Goal: Information Seeking & Learning: Check status

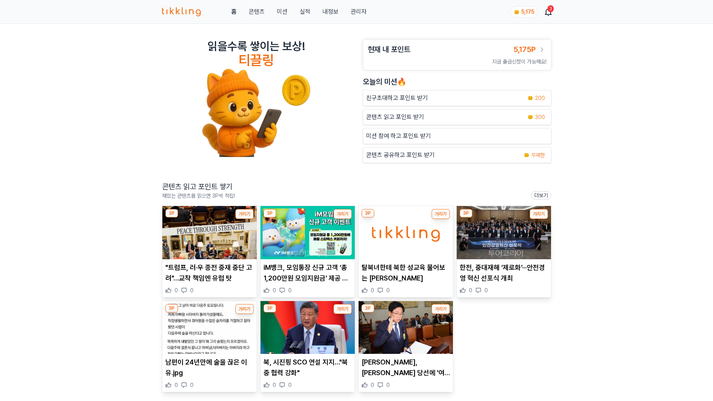
click at [351, 13] on link "관리자" at bounding box center [359, 11] width 16 height 9
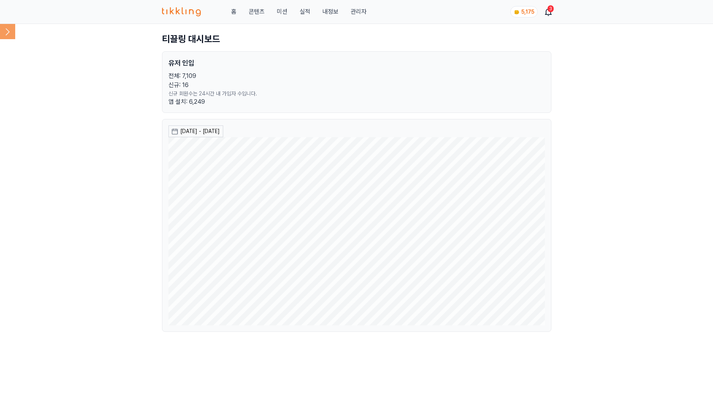
click at [5, 36] on icon at bounding box center [7, 31] width 15 height 15
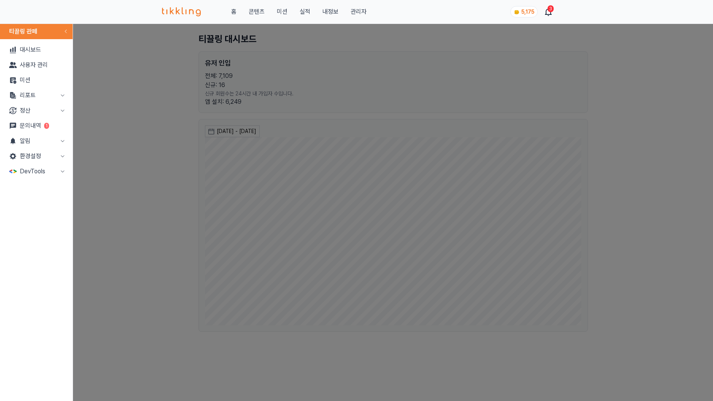
click at [50, 93] on button "리포트" at bounding box center [36, 95] width 67 height 15
click at [38, 107] on link "매출" at bounding box center [36, 110] width 67 height 15
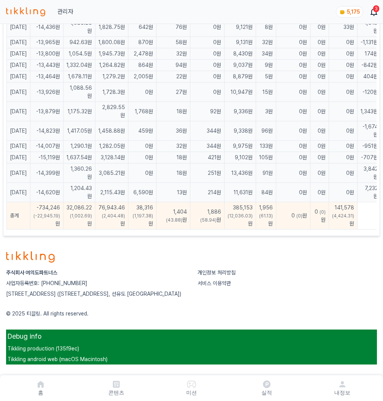
scroll to position [963, 0]
click at [305, 111] on td "0원" at bounding box center [293, 111] width 34 height 19
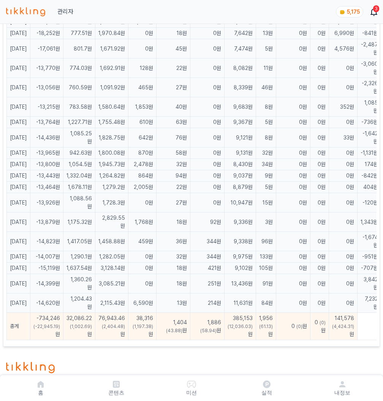
scroll to position [839, 0]
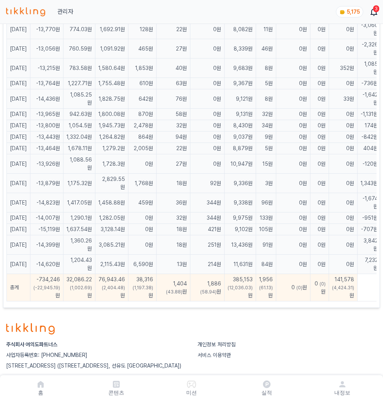
click at [347, 193] on td "0원" at bounding box center [343, 183] width 29 height 19
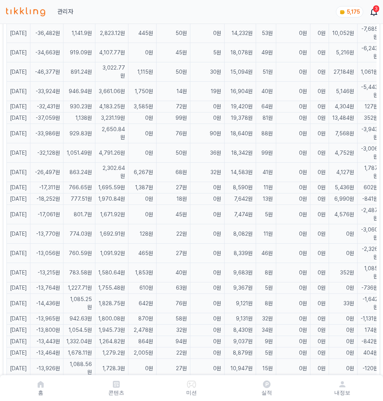
scroll to position [422, 0]
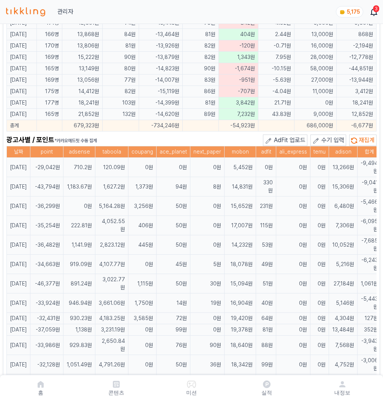
click at [346, 186] on td "15,306원" at bounding box center [343, 186] width 29 height 19
click at [345, 187] on td "15,306원" at bounding box center [343, 186] width 29 height 19
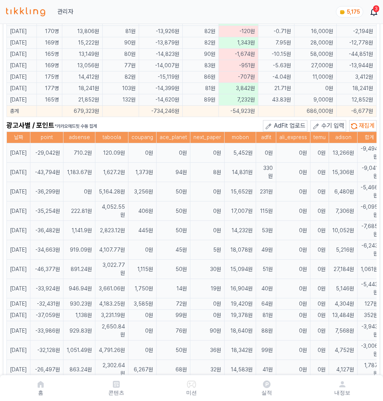
scroll to position [493, 0]
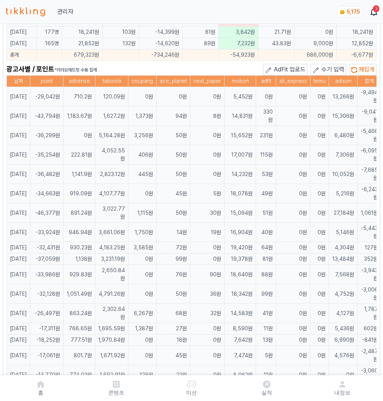
click at [350, 193] on td "5,216원" at bounding box center [343, 193] width 29 height 19
click at [342, 214] on td "27,184원" at bounding box center [343, 212] width 29 height 19
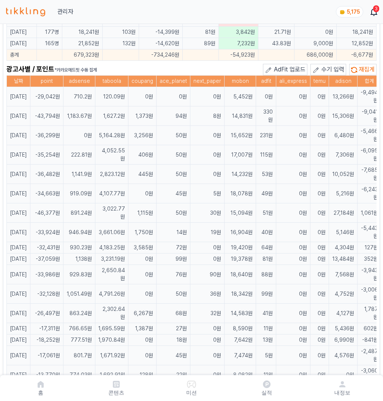
click at [343, 265] on td "13,484원" at bounding box center [343, 259] width 29 height 11
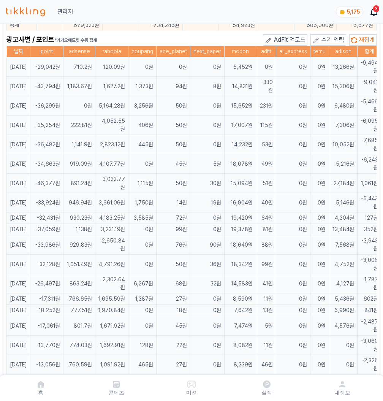
scroll to position [533, 0]
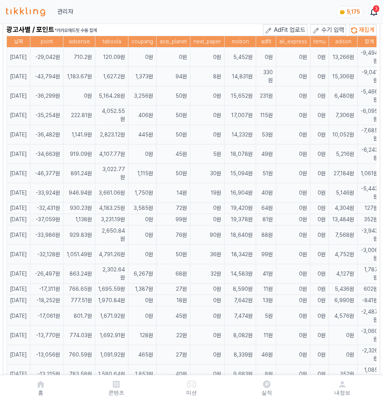
click at [348, 245] on td "7,568원" at bounding box center [343, 234] width 29 height 19
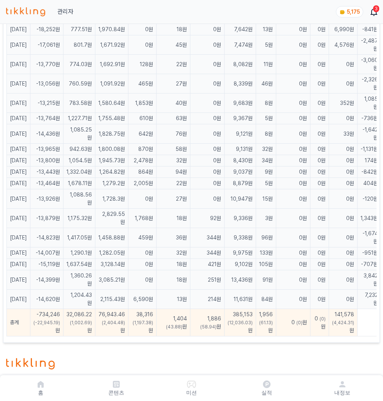
scroll to position [843, 0]
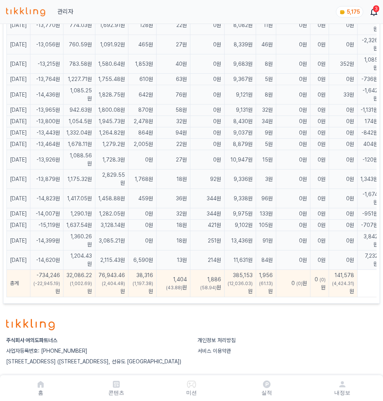
click at [346, 105] on td "33원" at bounding box center [343, 94] width 29 height 19
click at [343, 208] on td "0원" at bounding box center [343, 198] width 29 height 19
